Goal: Information Seeking & Learning: Learn about a topic

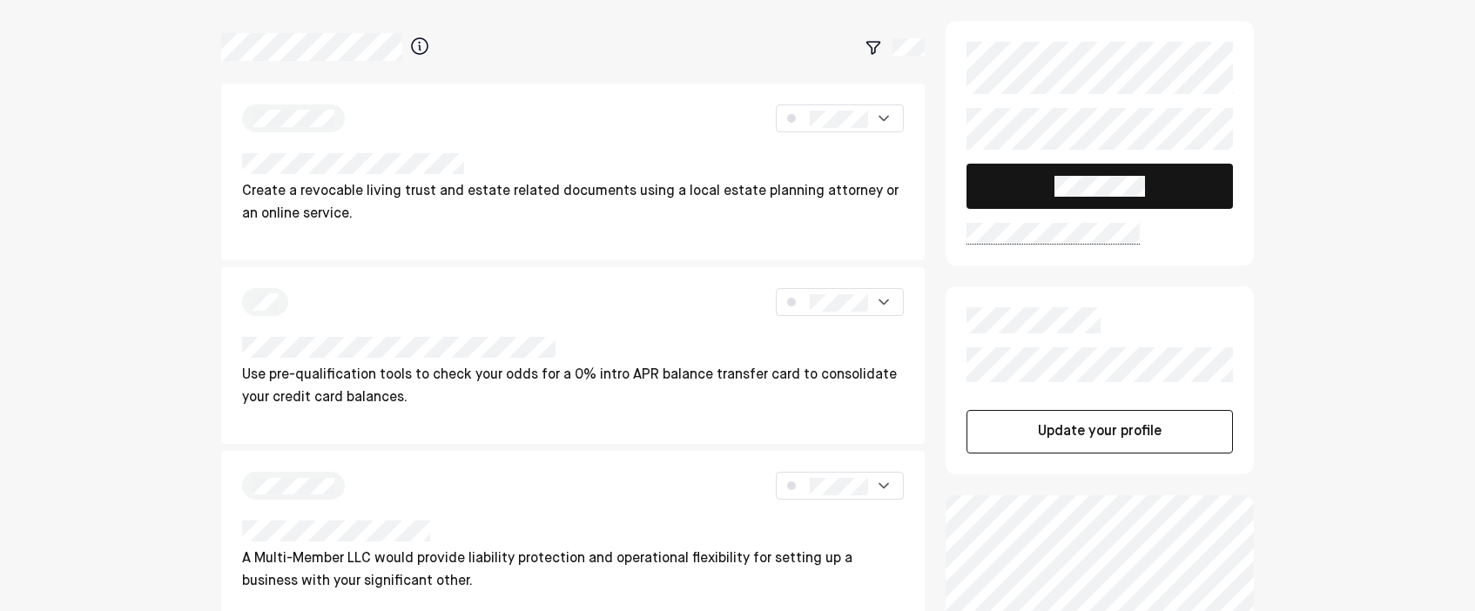
click at [1347, 376] on div "Create a revocable living trust and estate related documents using a local esta…" at bounding box center [737, 570] width 1475 height 1141
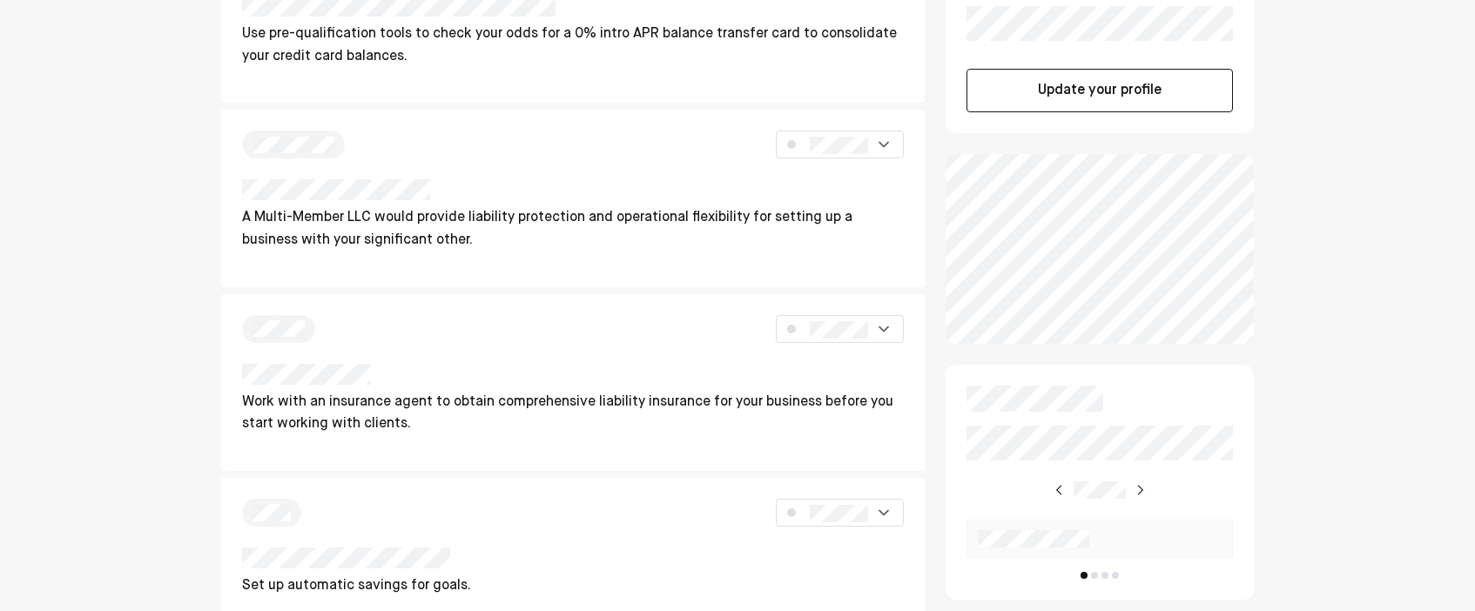
scroll to position [348, 0]
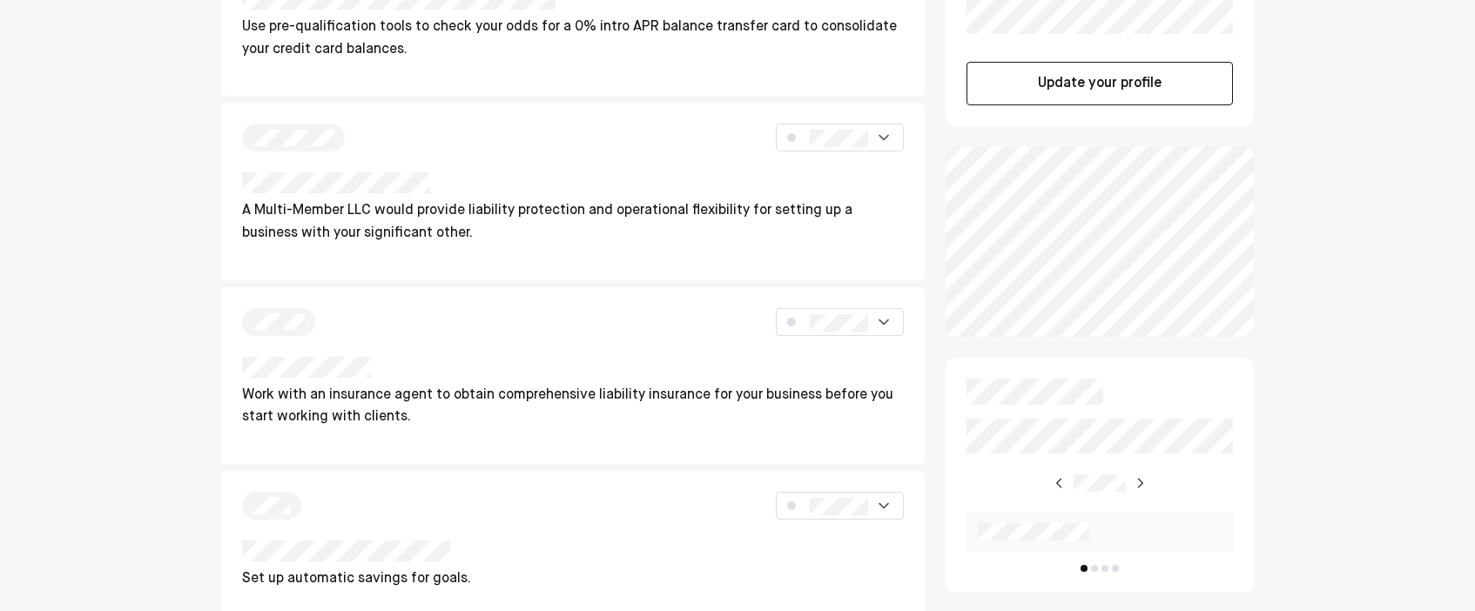
click at [1138, 489] on img at bounding box center [1139, 483] width 14 height 14
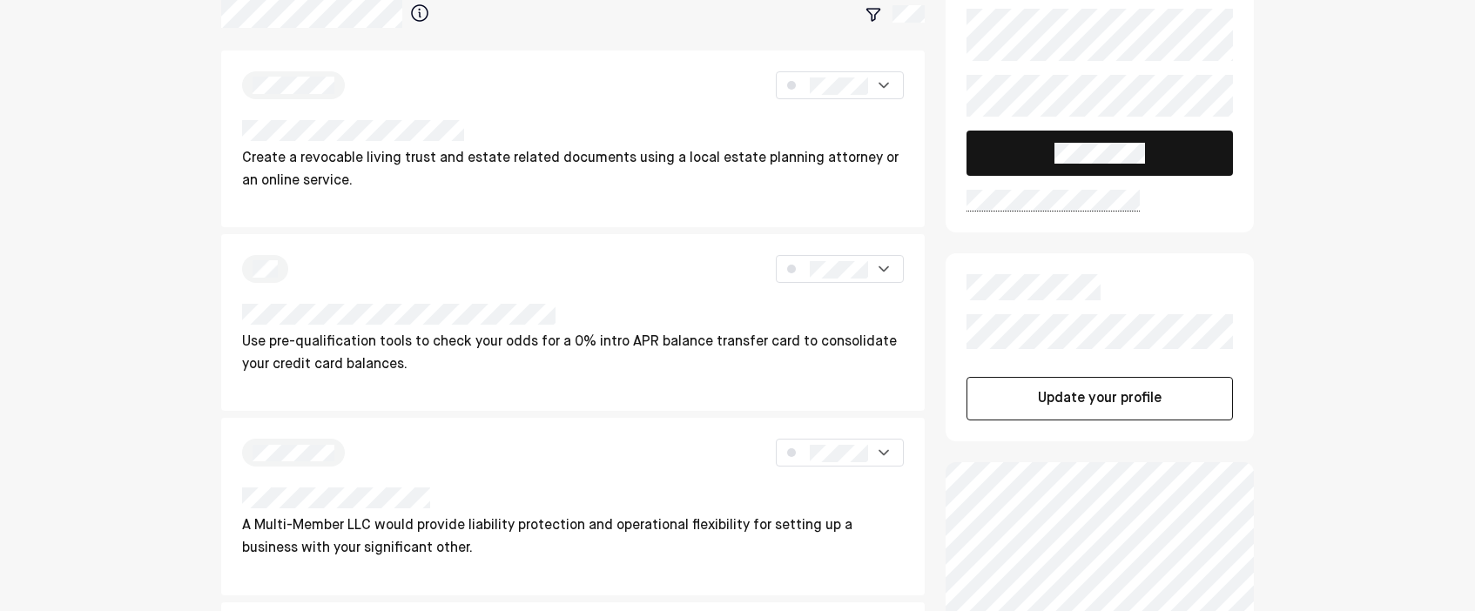
scroll to position [0, 0]
